Goal: Task Accomplishment & Management: Use online tool/utility

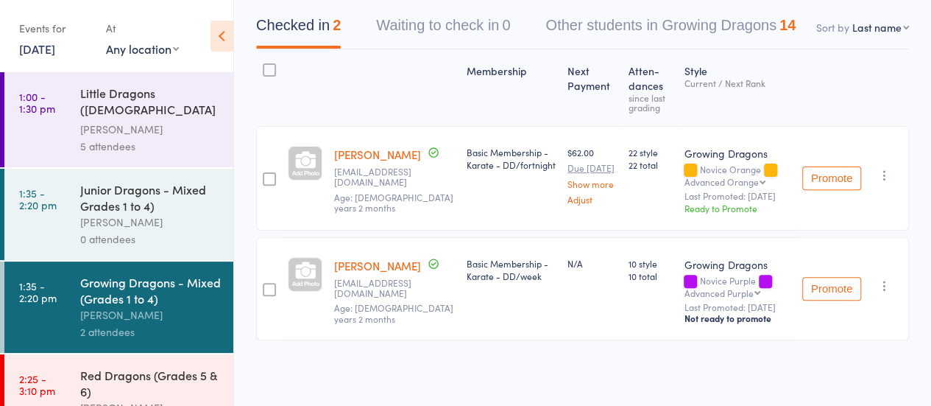
scroll to position [174, 0]
click at [134, 386] on div "Red Dragons (Grades 5 & 6)" at bounding box center [150, 383] width 141 height 32
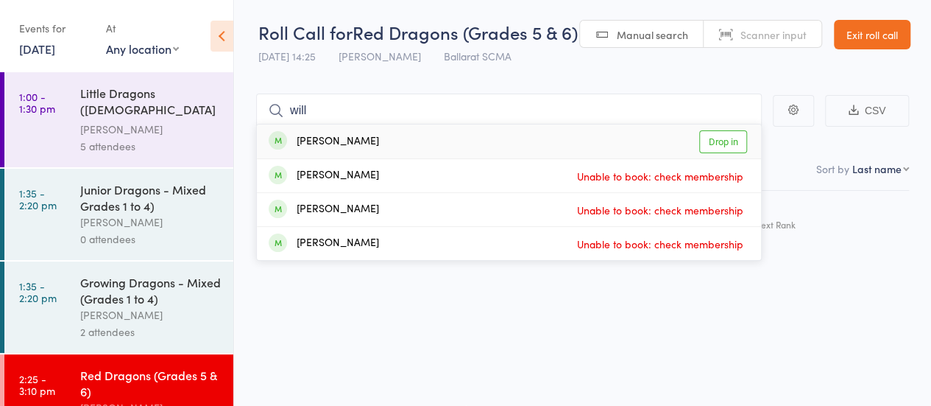
type input "will"
click at [709, 146] on link "Drop in" at bounding box center [723, 141] width 48 height 23
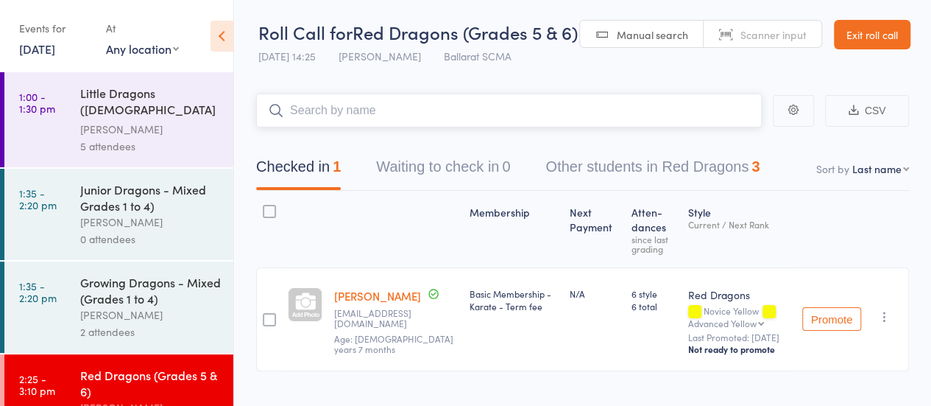
click at [685, 171] on button "Other students in Red Dragons 3" at bounding box center [652, 170] width 214 height 39
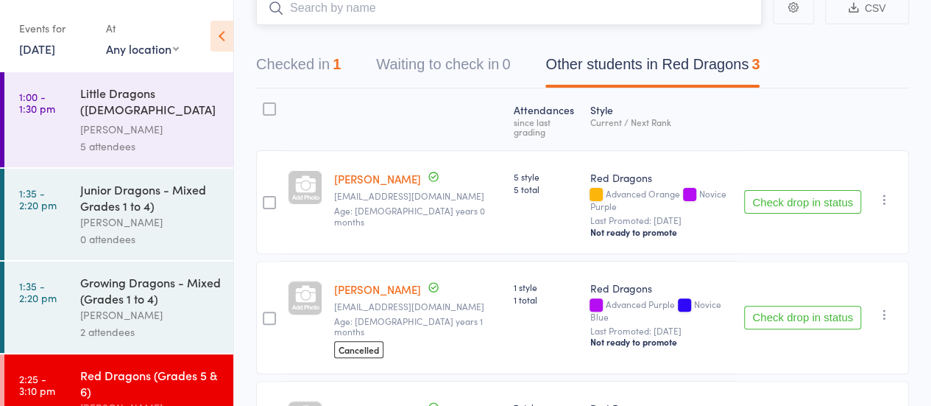
scroll to position [0, 0]
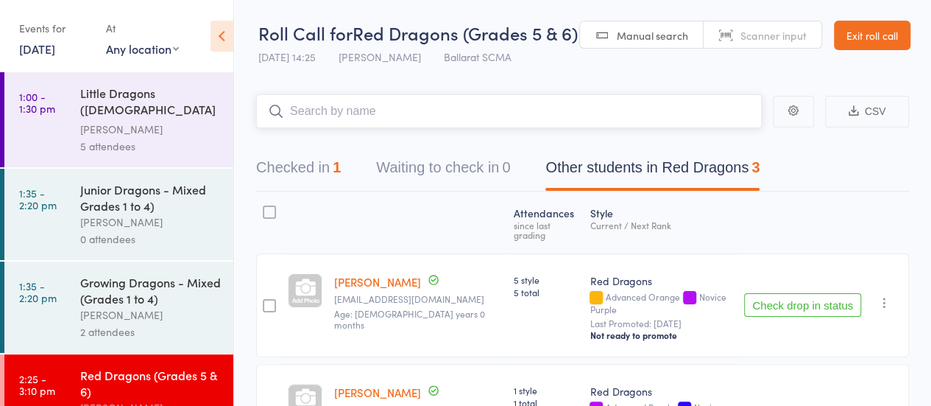
click at [319, 163] on button "Checked in 1" at bounding box center [298, 171] width 85 height 39
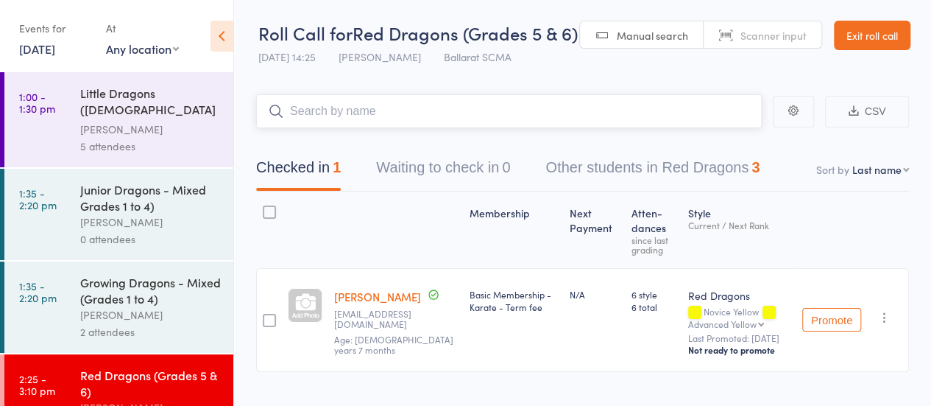
scroll to position [40, 0]
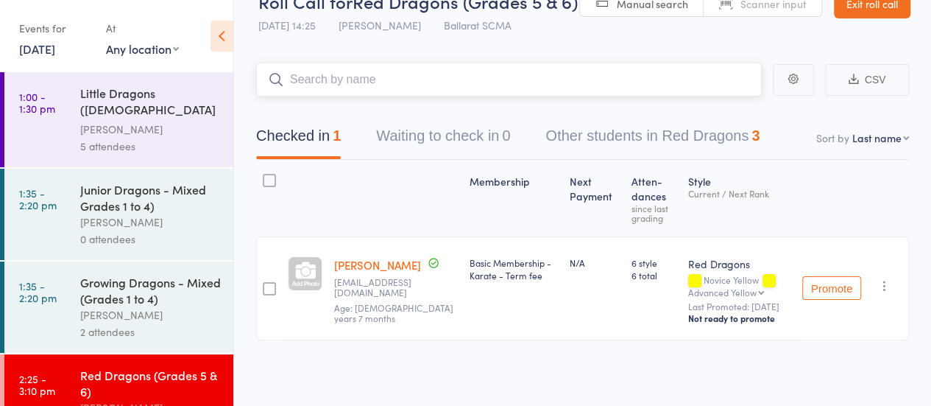
type input "o"
type input "[PERSON_NAME]"
click at [730, 106] on link "Drop in" at bounding box center [723, 110] width 48 height 23
